Goal: Check status: Check status

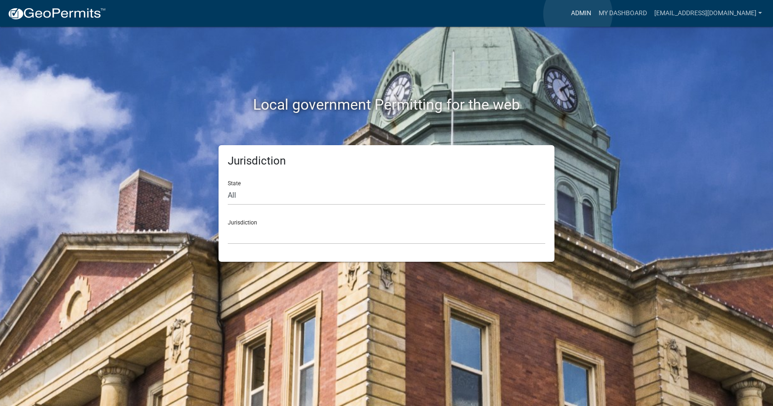
click at [578, 14] on link "Admin" at bounding box center [582, 13] width 28 height 17
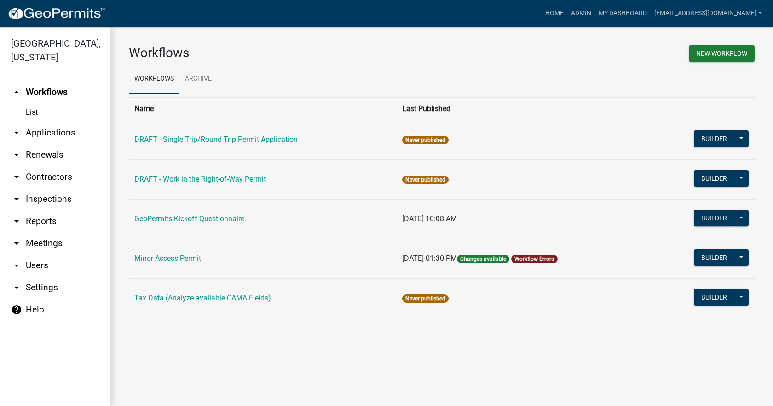
click at [49, 122] on link "arrow_drop_down Applications" at bounding box center [55, 133] width 110 height 22
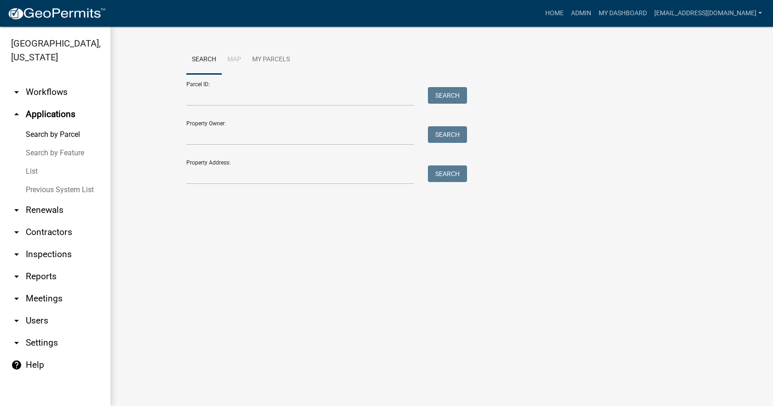
click at [33, 162] on link "List" at bounding box center [55, 171] width 110 height 18
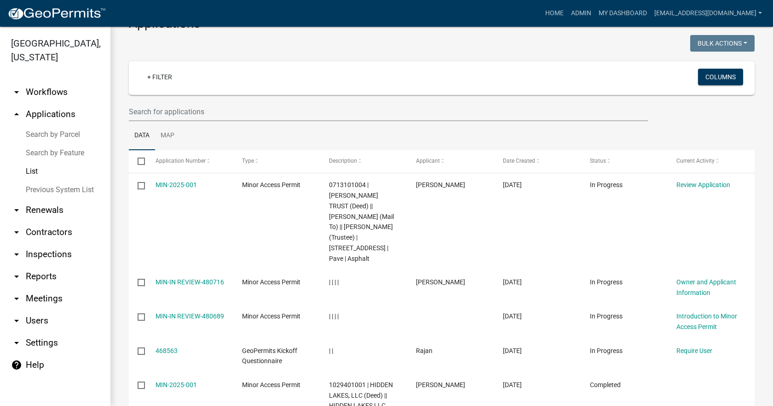
scroll to position [46, 0]
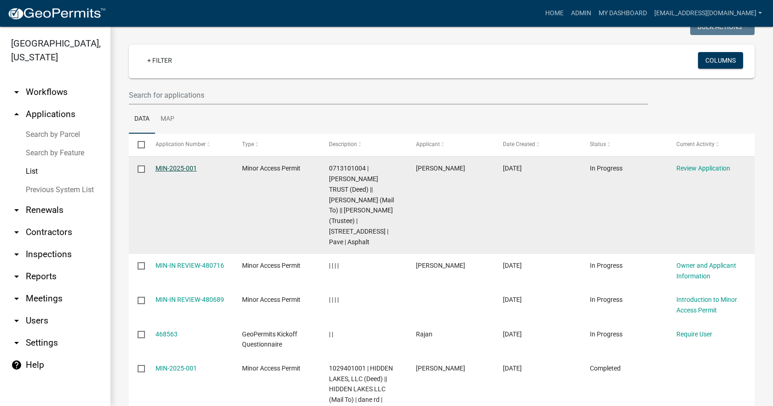
click at [181, 169] on link "MIN-2025-001" at bounding box center [176, 167] width 41 height 7
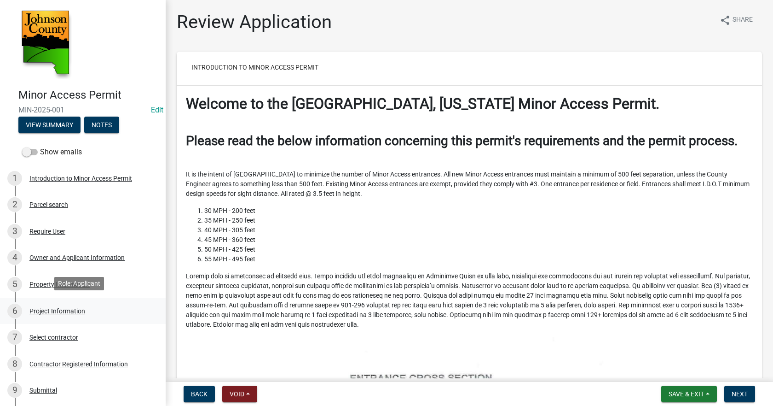
scroll to position [216, 0]
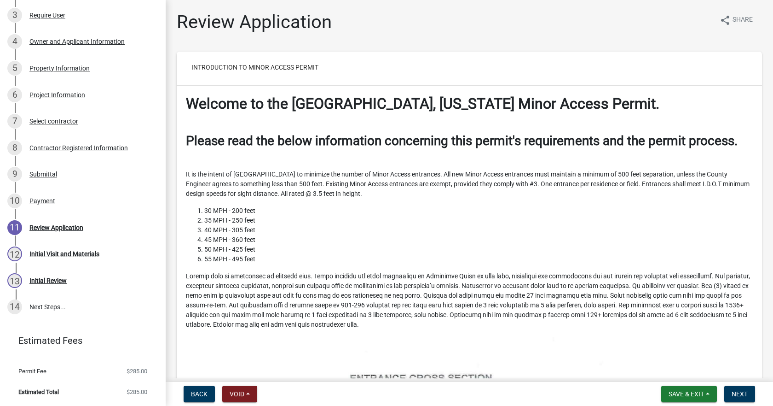
click at [50, 202] on div "Payment" at bounding box center [42, 200] width 26 height 6
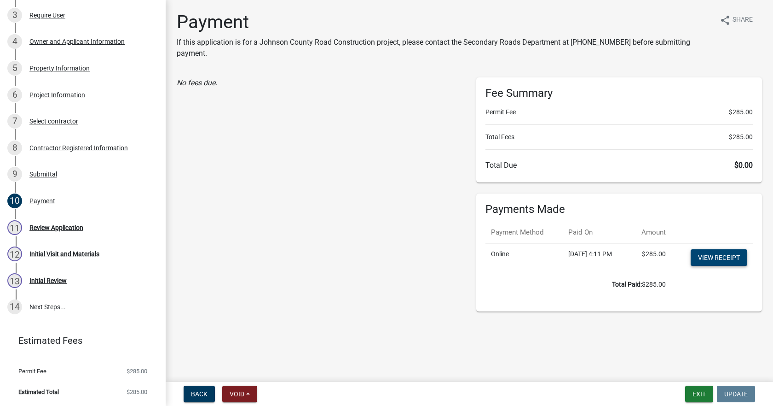
click at [723, 263] on link "View receipt" at bounding box center [719, 257] width 57 height 17
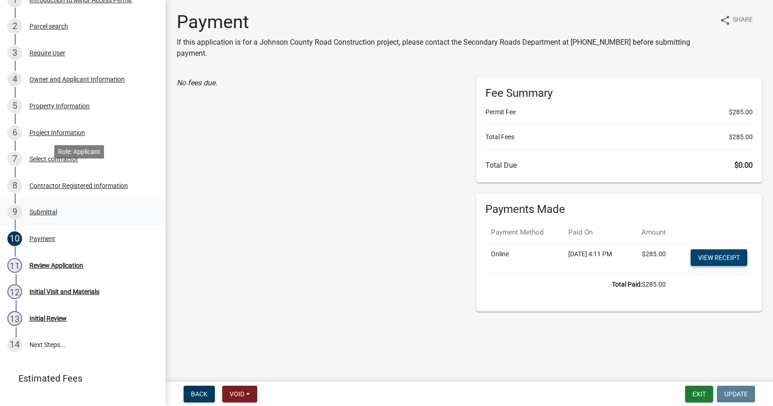
scroll to position [0, 0]
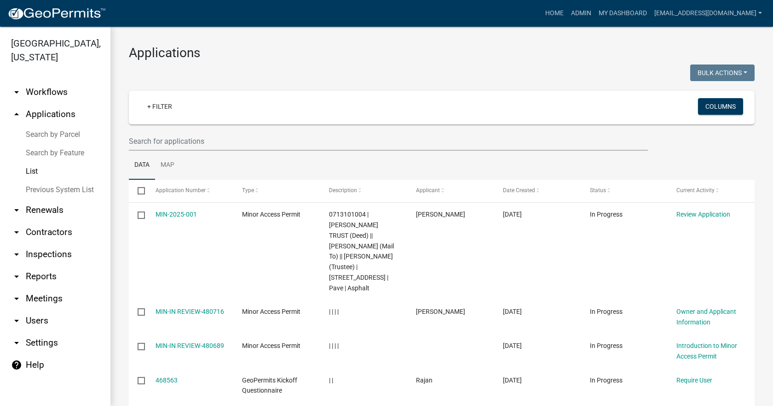
click at [61, 104] on link "arrow_drop_up Applications" at bounding box center [55, 114] width 110 height 22
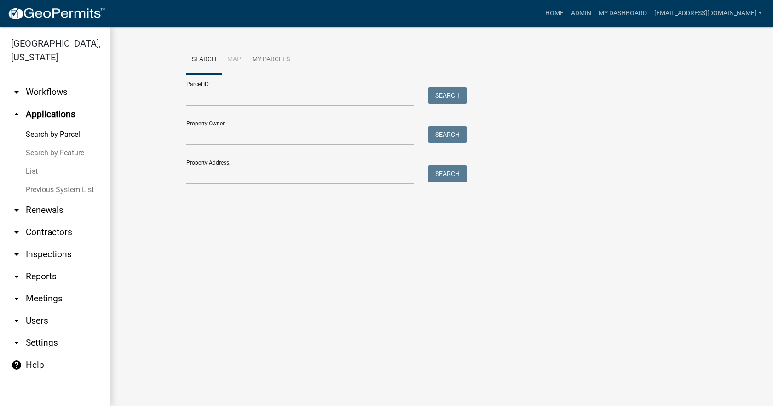
click at [32, 162] on link "List" at bounding box center [55, 171] width 110 height 18
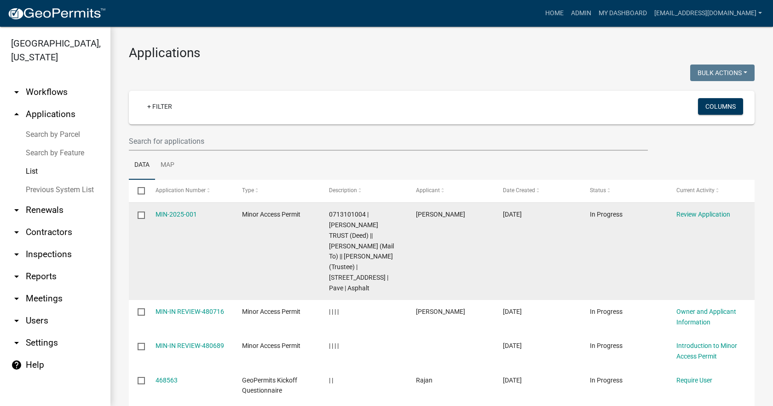
scroll to position [46, 0]
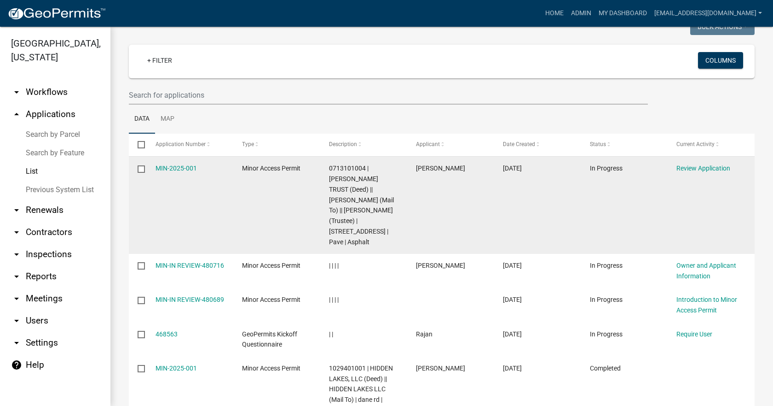
click at [513, 190] on datatable-body-cell "[DATE]" at bounding box center [537, 205] width 87 height 97
click at [175, 168] on link "MIN-2025-001" at bounding box center [176, 167] width 41 height 7
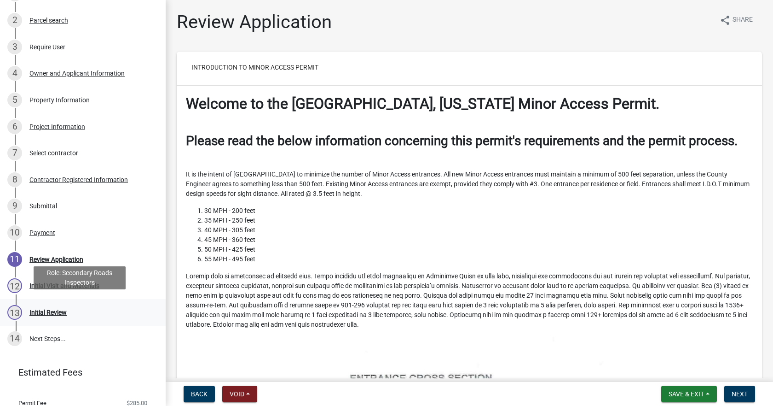
scroll to position [216, 0]
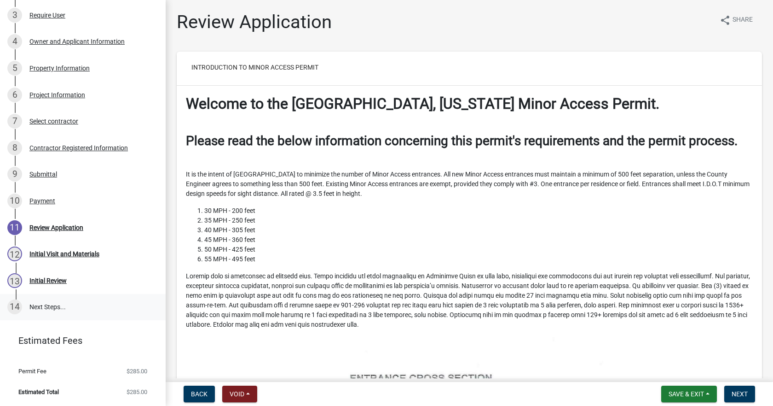
click at [49, 305] on link "14 Next Steps..." at bounding box center [83, 307] width 166 height 27
click at [46, 311] on link "14 Next Steps..." at bounding box center [83, 307] width 166 height 27
click at [49, 283] on div "Initial Review" at bounding box center [47, 280] width 37 height 6
click at [55, 277] on div "Initial Review" at bounding box center [47, 280] width 37 height 6
click at [61, 228] on div "Review Application" at bounding box center [56, 227] width 54 height 6
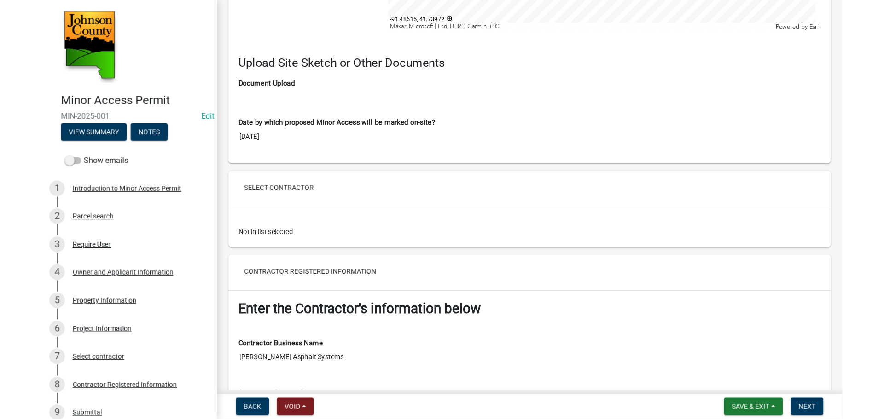
scroll to position [3142, 0]
